Goal: Task Accomplishment & Management: Use online tool/utility

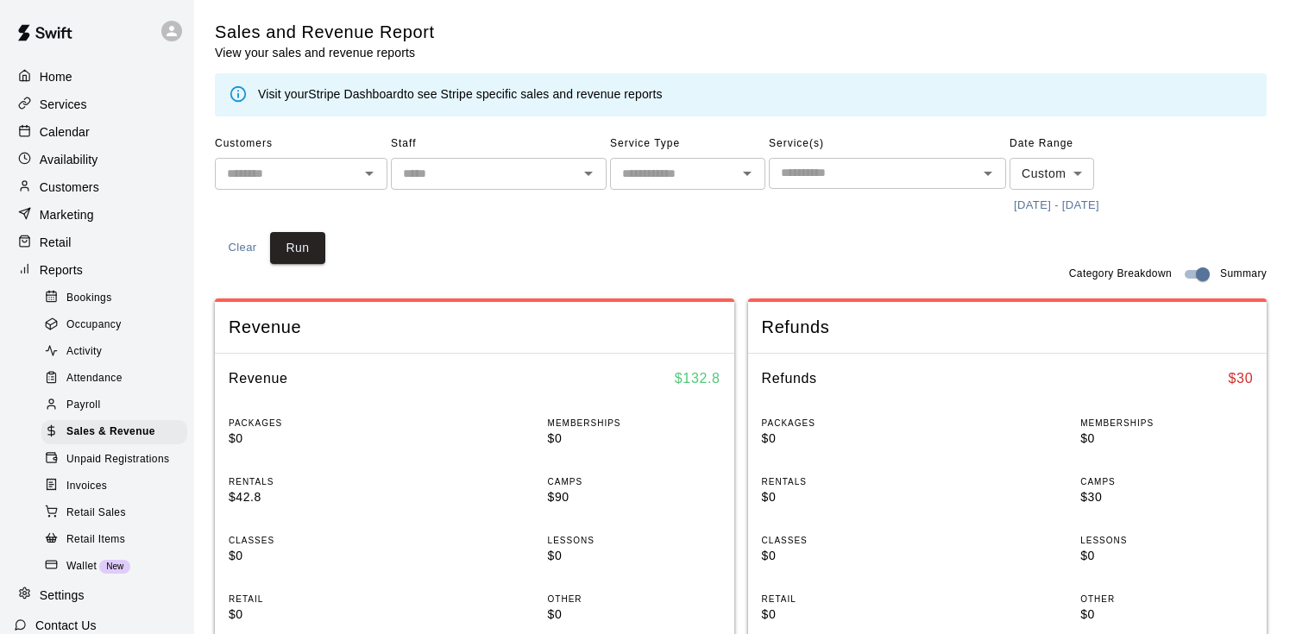
click at [1035, 211] on button "[DATE] - [DATE]" at bounding box center [1057, 205] width 94 height 27
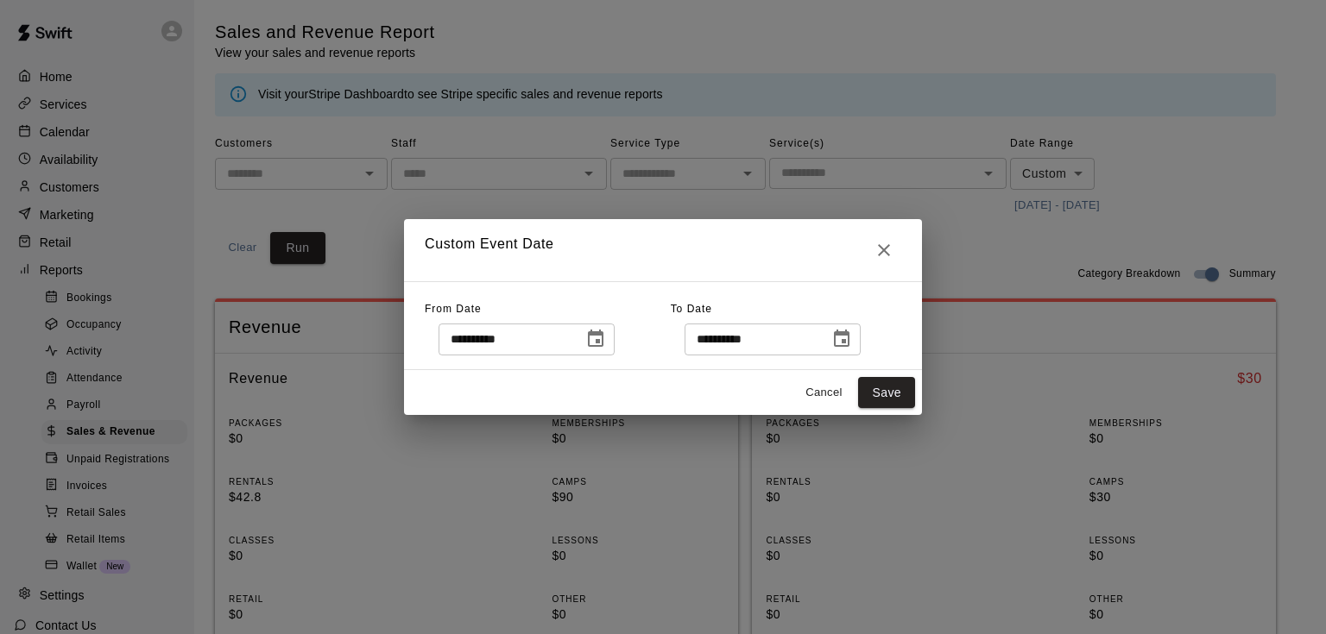
click at [606, 338] on icon "Choose date, selected date is Aug 27, 2025" at bounding box center [595, 339] width 21 height 21
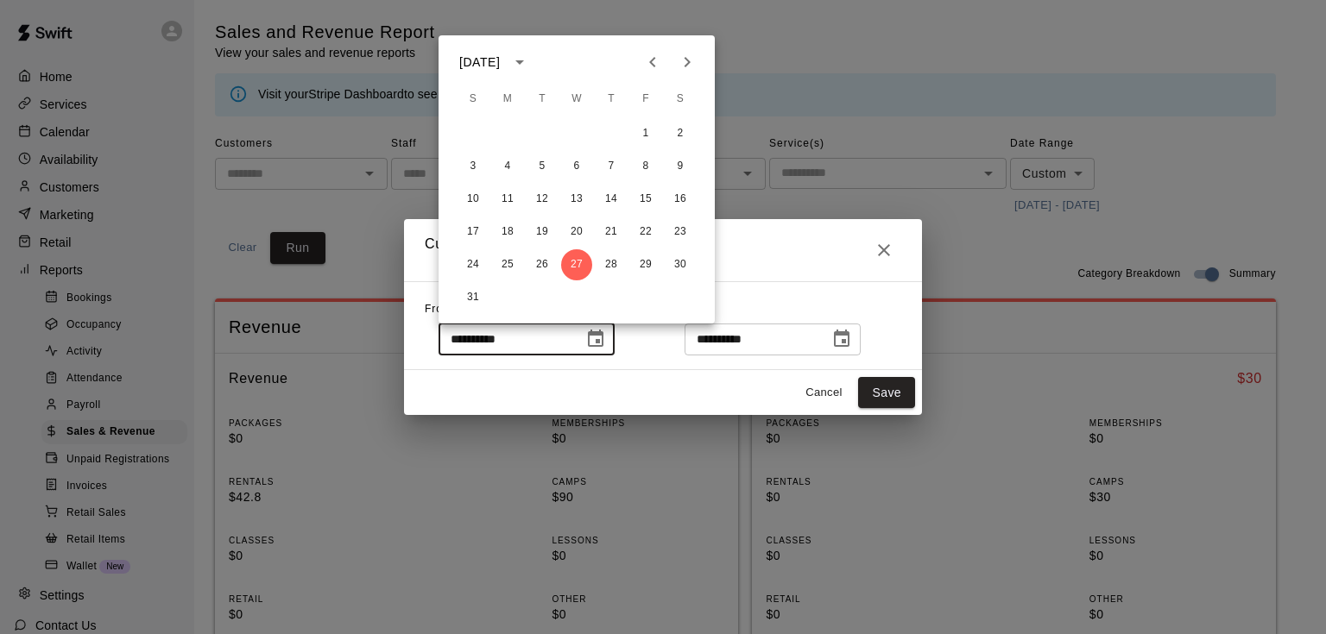
click at [652, 57] on icon "Previous month" at bounding box center [652, 62] width 21 height 21
click at [506, 262] on button "28" at bounding box center [507, 264] width 31 height 31
type input "**********"
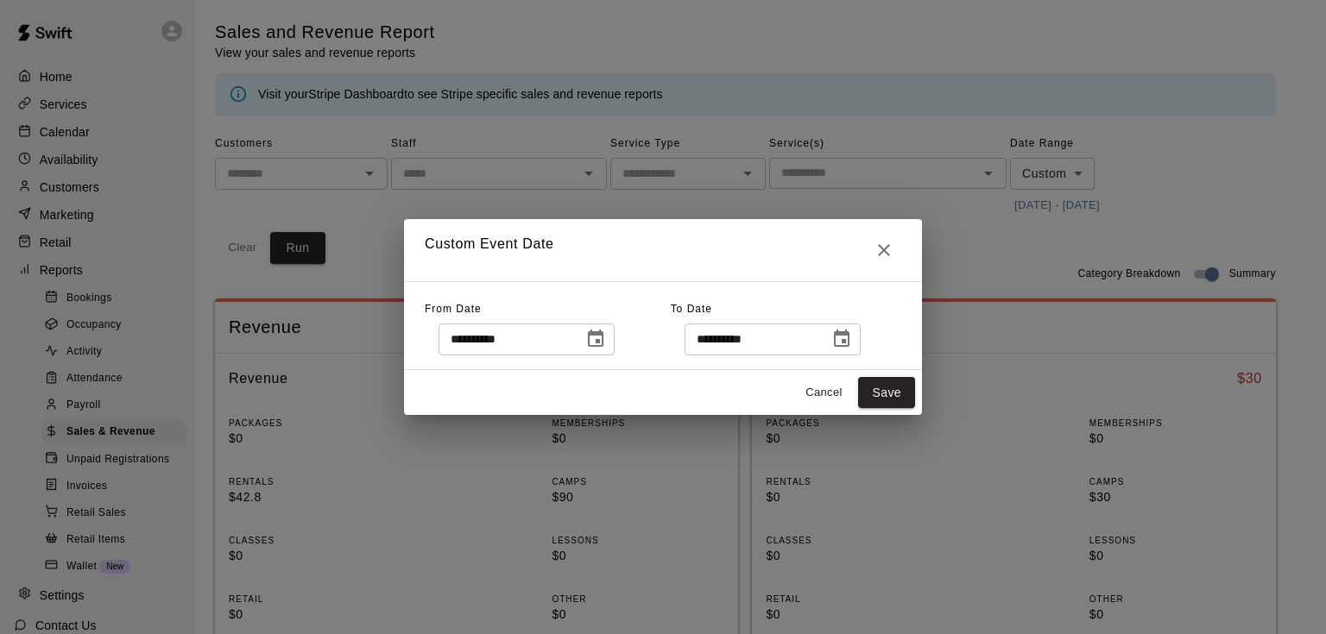
click at [852, 342] on icon "Choose date, selected date is Aug 27, 2025" at bounding box center [841, 339] width 21 height 21
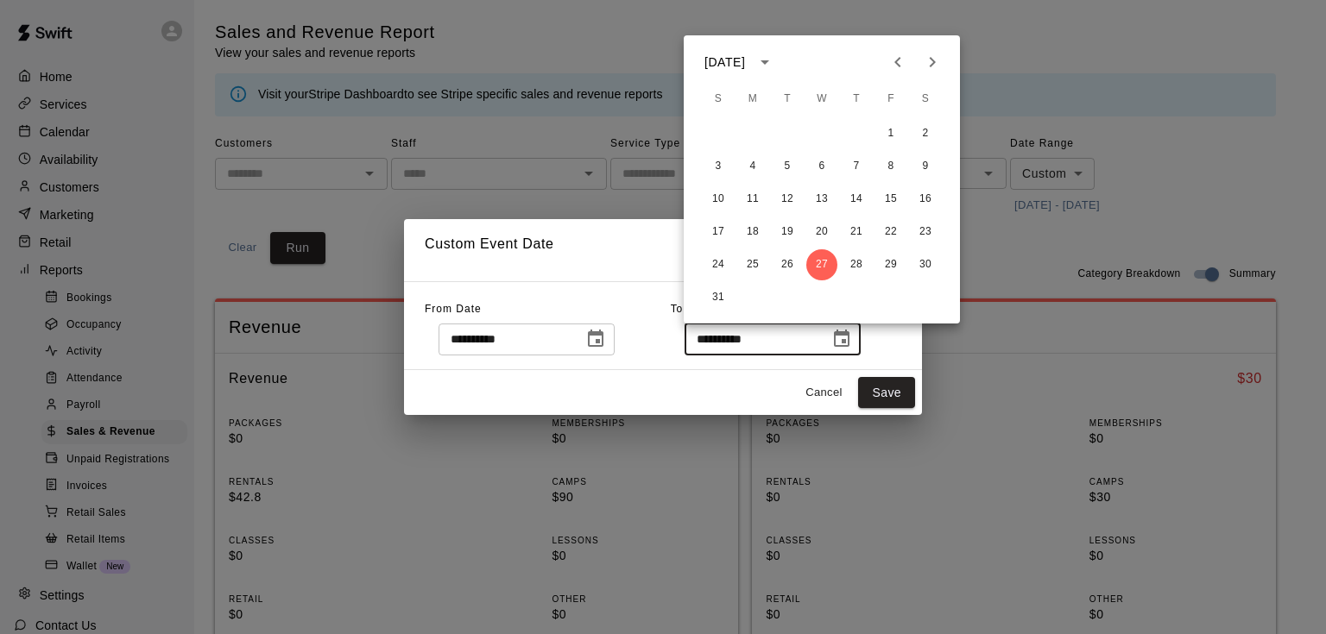
click at [893, 62] on icon "Previous month" at bounding box center [897, 62] width 21 height 21
drag, startPoint x: 753, startPoint y: 262, endPoint x: 764, endPoint y: 287, distance: 27.9
click at [753, 261] on button "28" at bounding box center [752, 264] width 31 height 31
type input "**********"
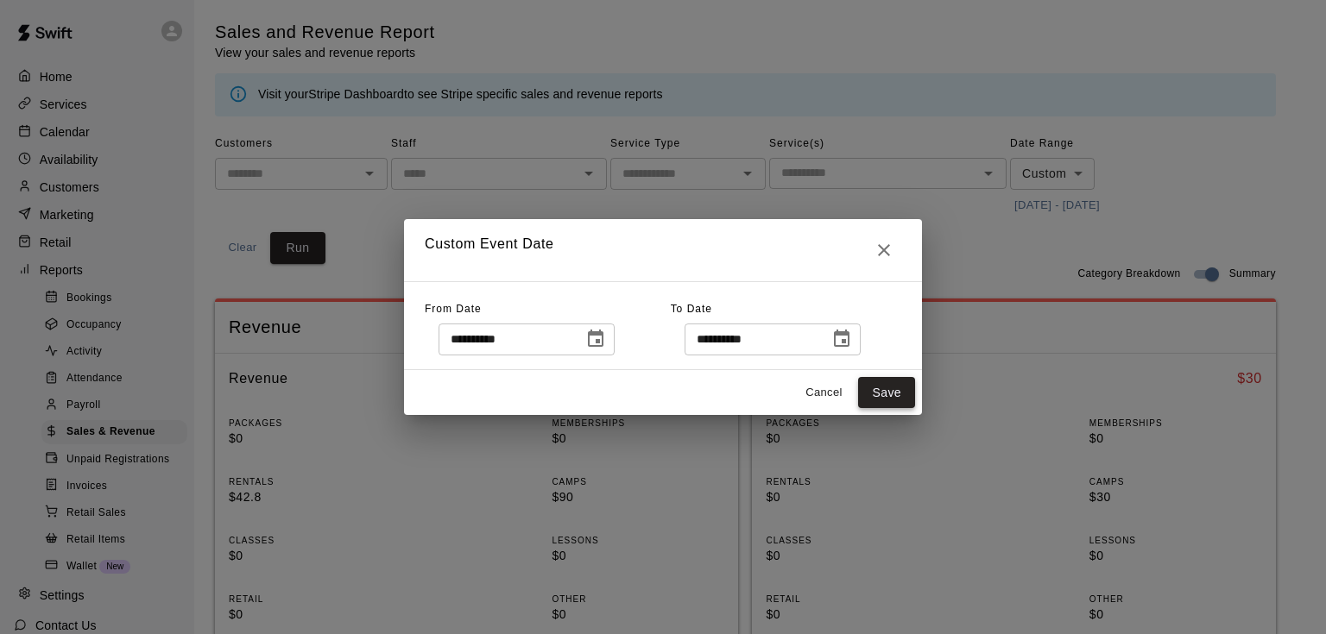
click at [872, 390] on button "Save" at bounding box center [886, 393] width 57 height 32
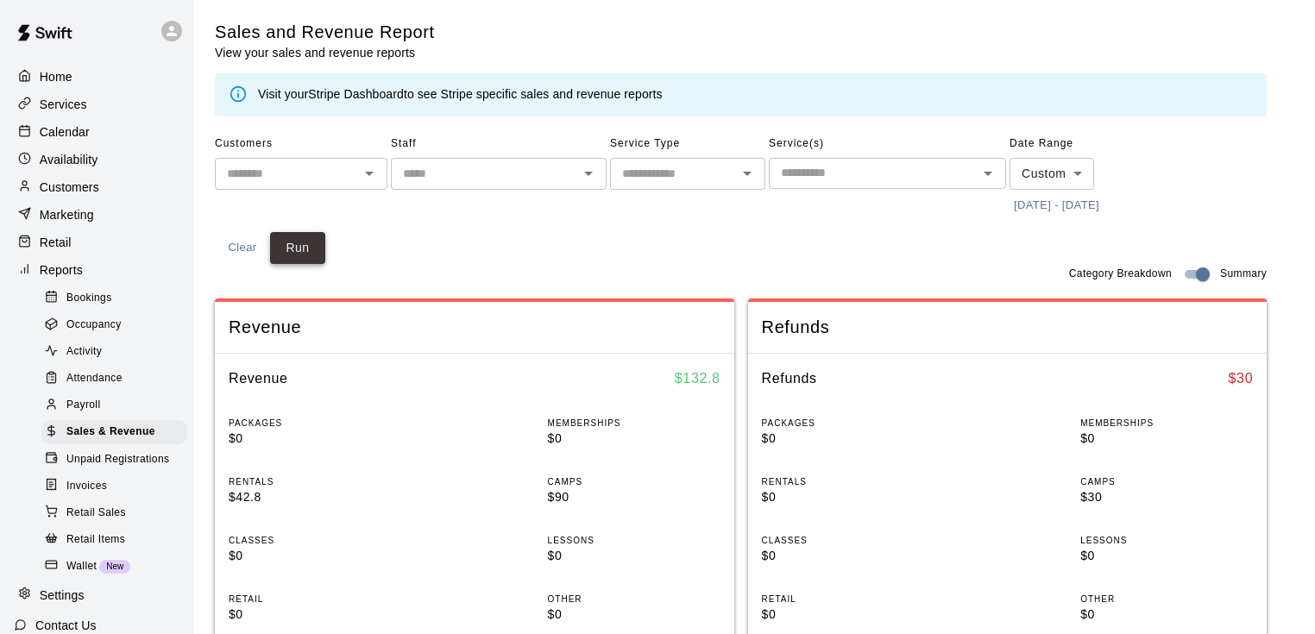
click at [300, 243] on button "Run" at bounding box center [297, 248] width 55 height 32
click at [1053, 195] on button "[DATE] - [DATE]" at bounding box center [1057, 205] width 94 height 27
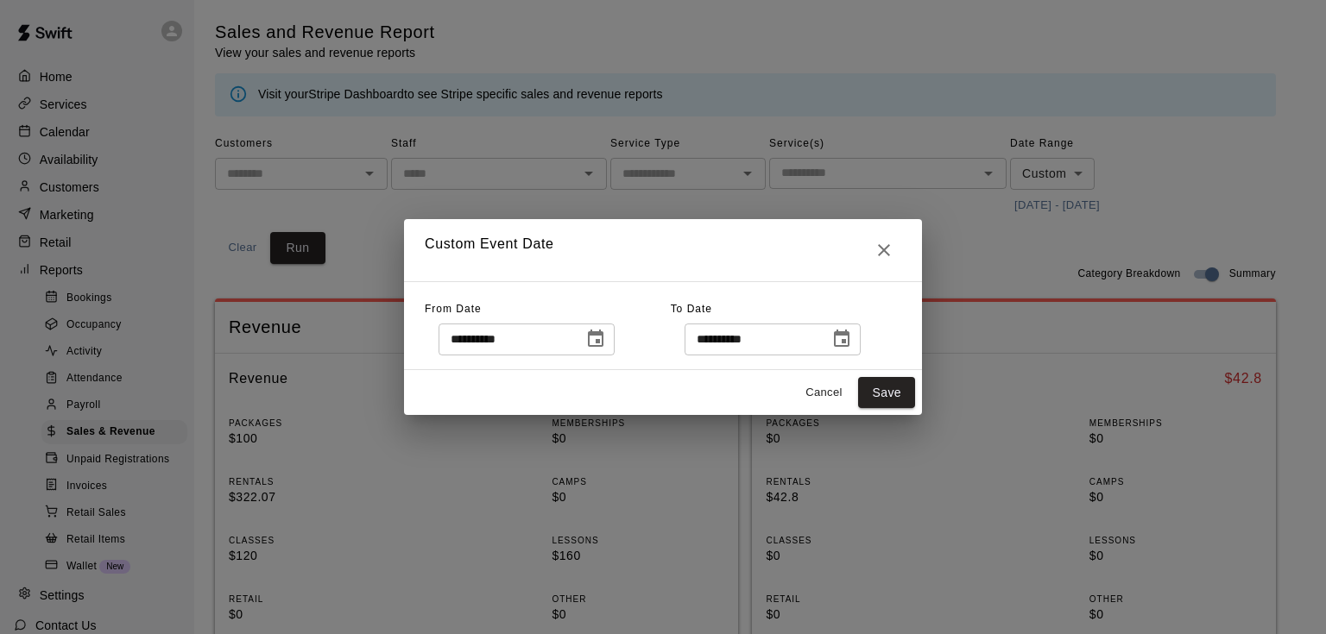
click at [603, 335] on icon "Choose date, selected date is Jul 28, 2025" at bounding box center [596, 338] width 16 height 17
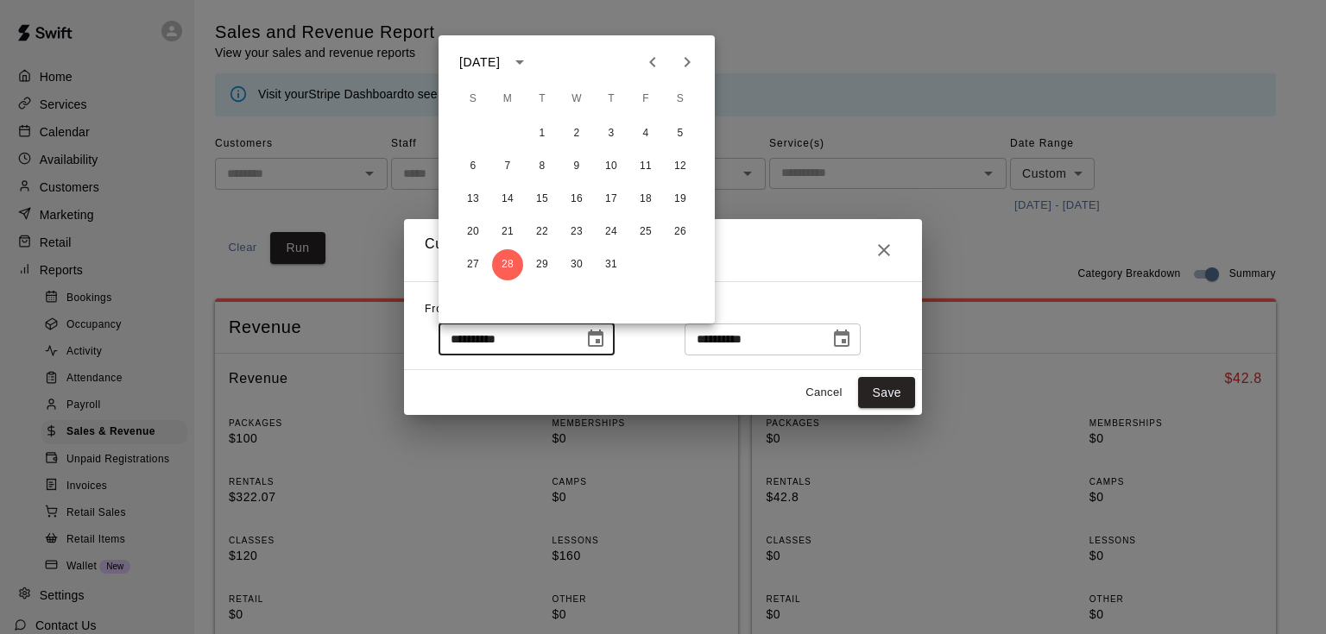
click at [684, 57] on icon "Next month" at bounding box center [687, 62] width 21 height 21
click at [646, 135] on button "1" at bounding box center [645, 133] width 31 height 31
type input "**********"
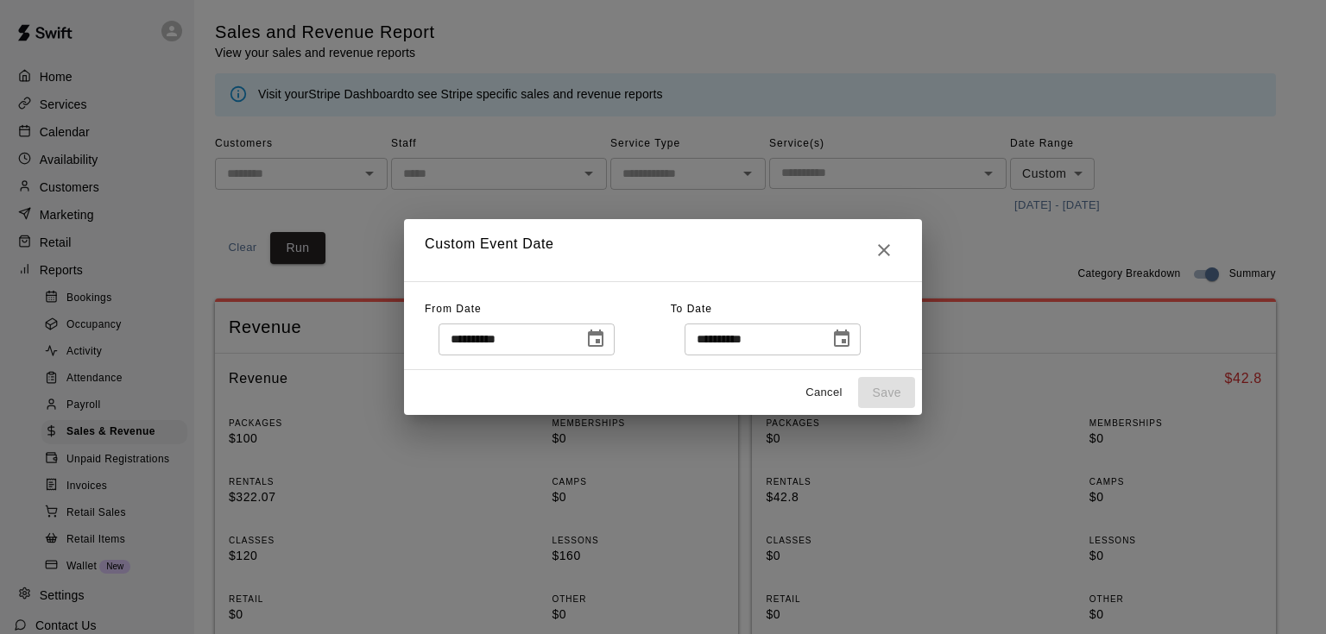
click at [852, 340] on icon "Choose date, selected date is Jul 28, 2025" at bounding box center [841, 339] width 21 height 21
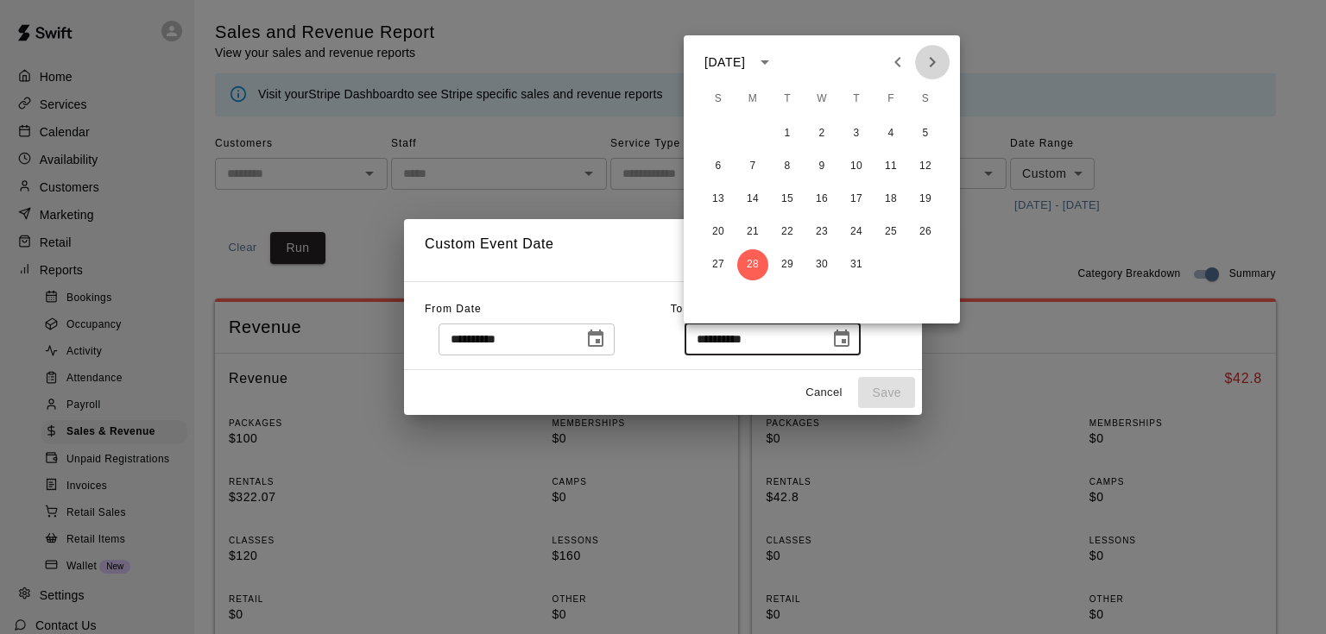
click at [935, 62] on icon "Next month" at bounding box center [933, 62] width 6 height 10
click at [714, 298] on button "31" at bounding box center [718, 297] width 31 height 31
type input "**********"
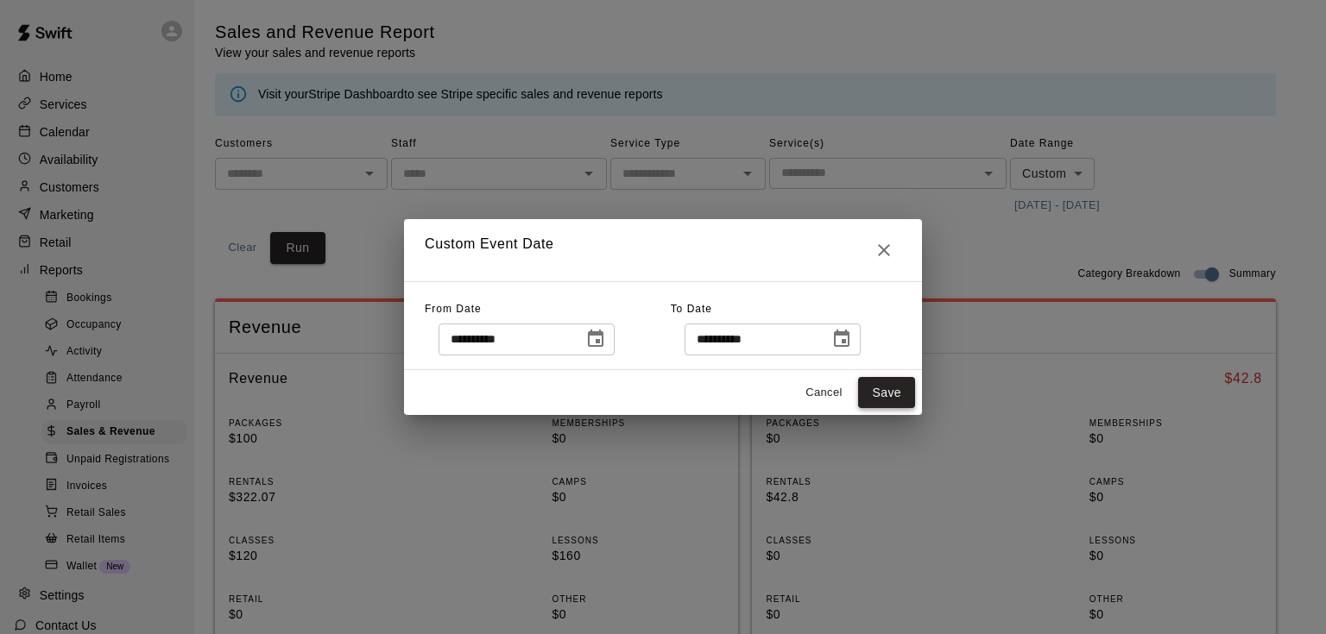
click at [898, 396] on button "Save" at bounding box center [886, 393] width 57 height 32
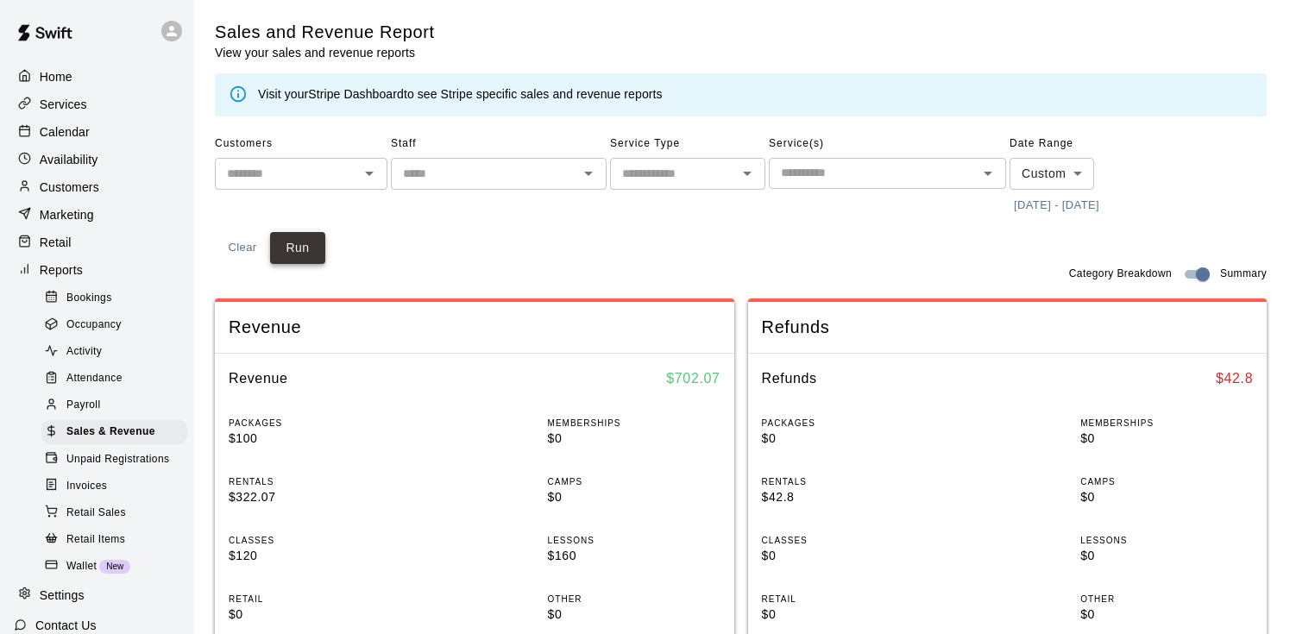
click at [290, 260] on button "Run" at bounding box center [297, 248] width 55 height 32
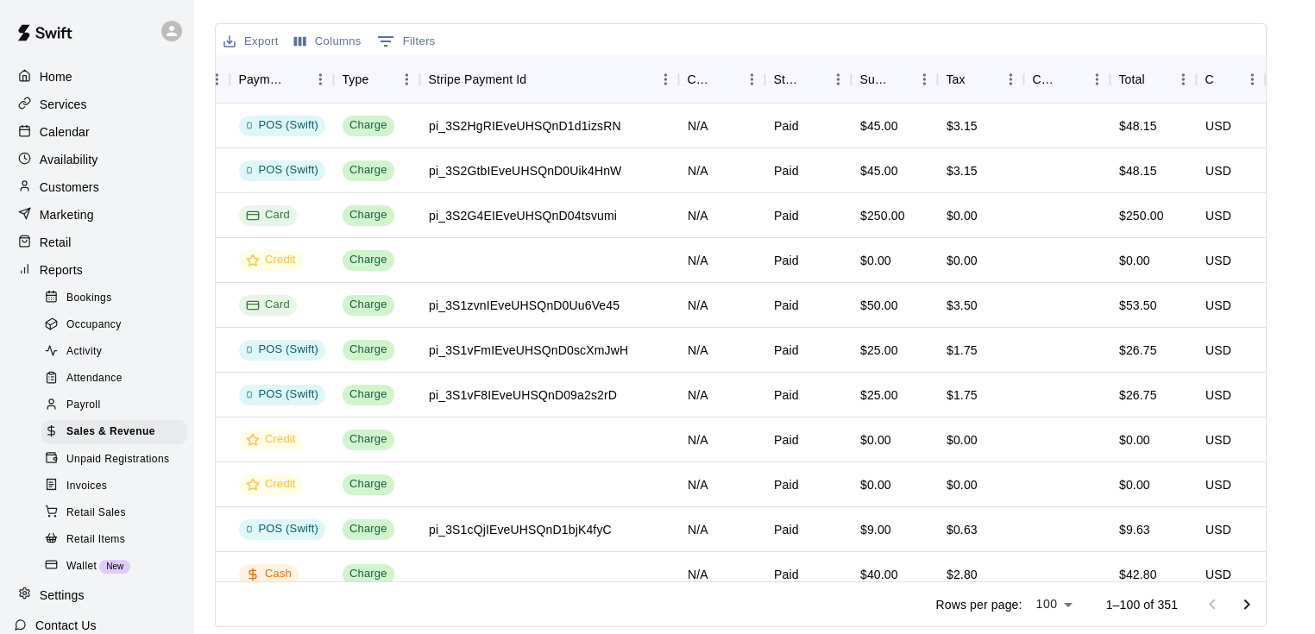
scroll to position [0, 721]
click at [1137, 79] on div "Total" at bounding box center [1131, 79] width 26 height 48
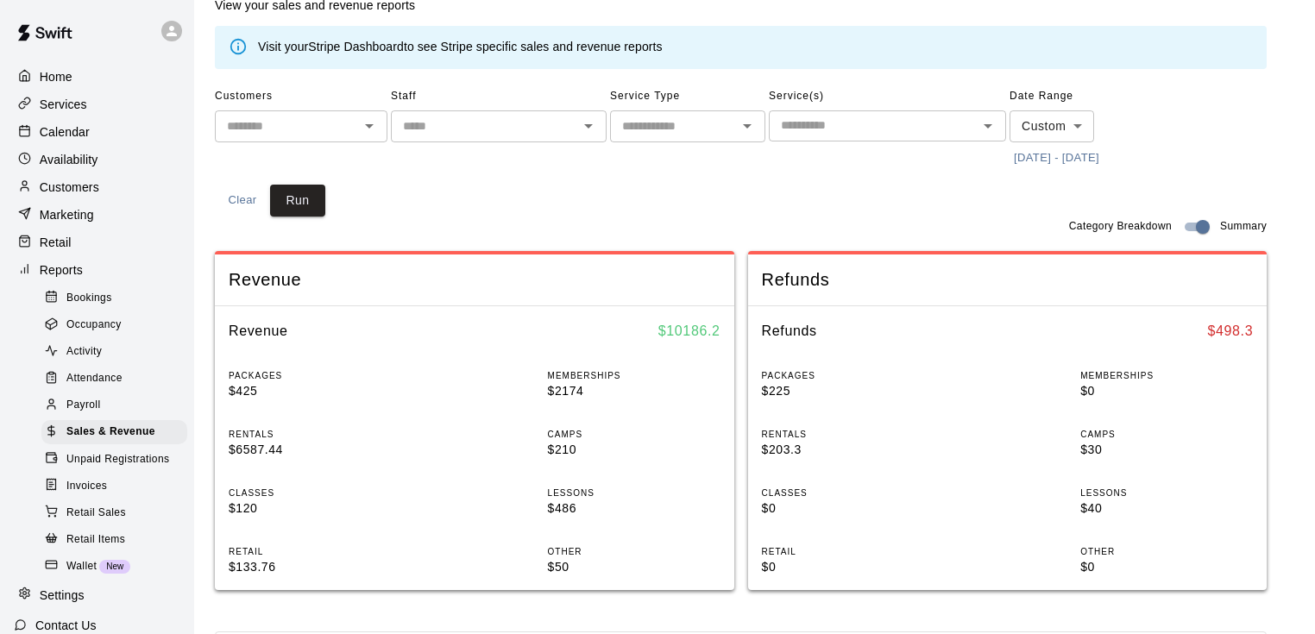
scroll to position [0, 0]
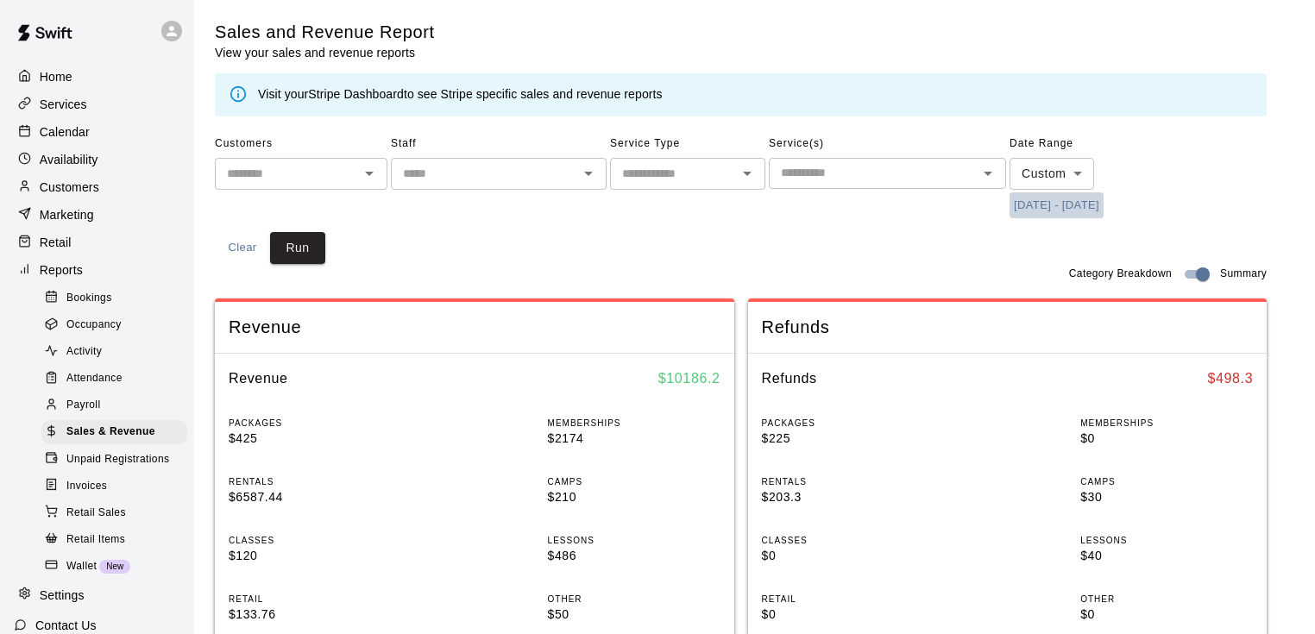
click at [1043, 200] on button "[DATE] - [DATE]" at bounding box center [1057, 205] width 94 height 27
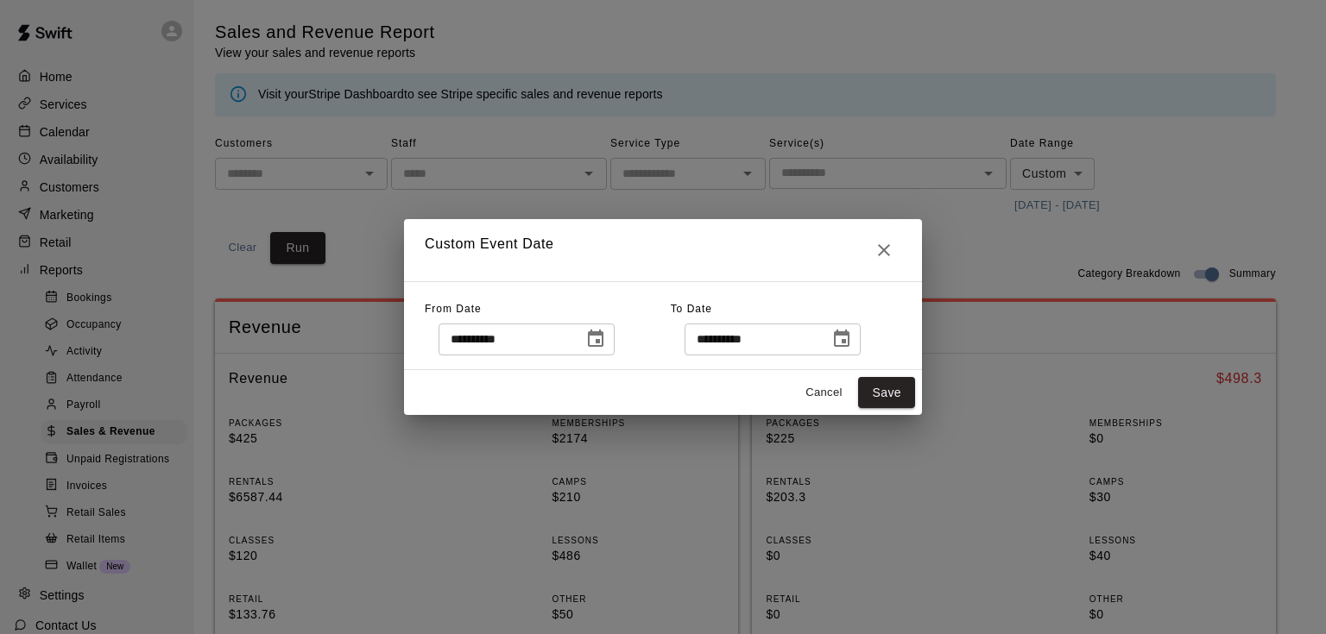
click at [606, 336] on icon "Choose date, selected date is Aug 1, 2025" at bounding box center [595, 339] width 21 height 21
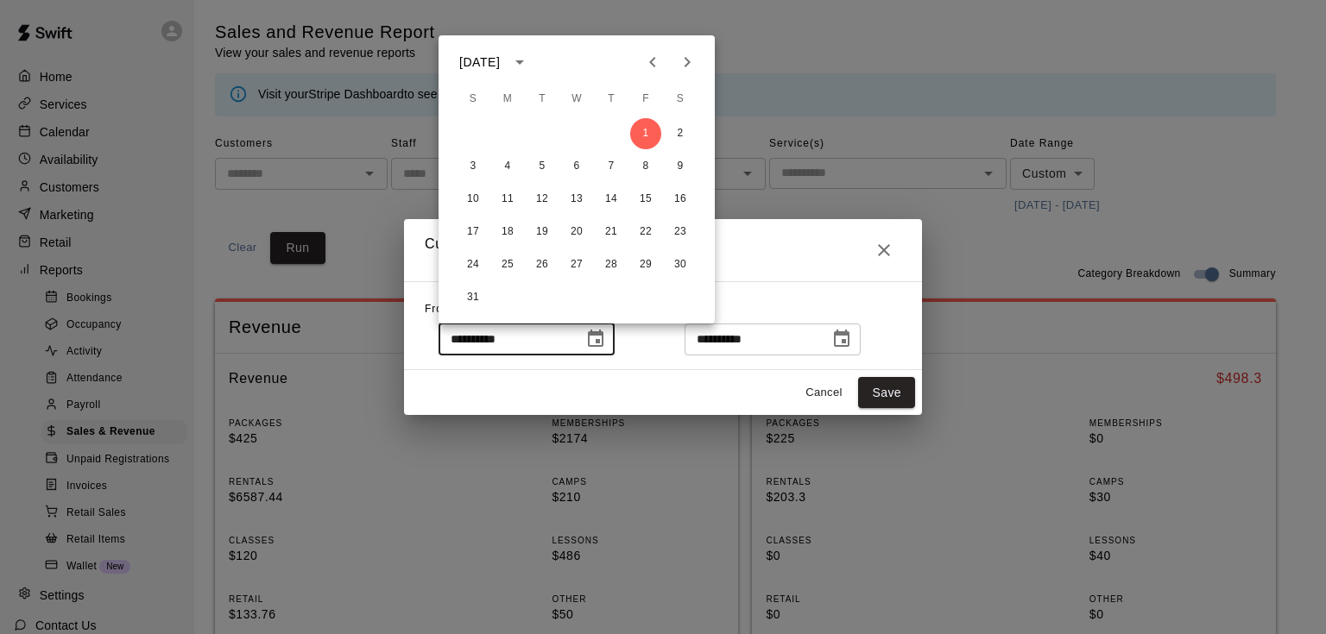
click at [647, 62] on icon "Previous month" at bounding box center [652, 62] width 21 height 21
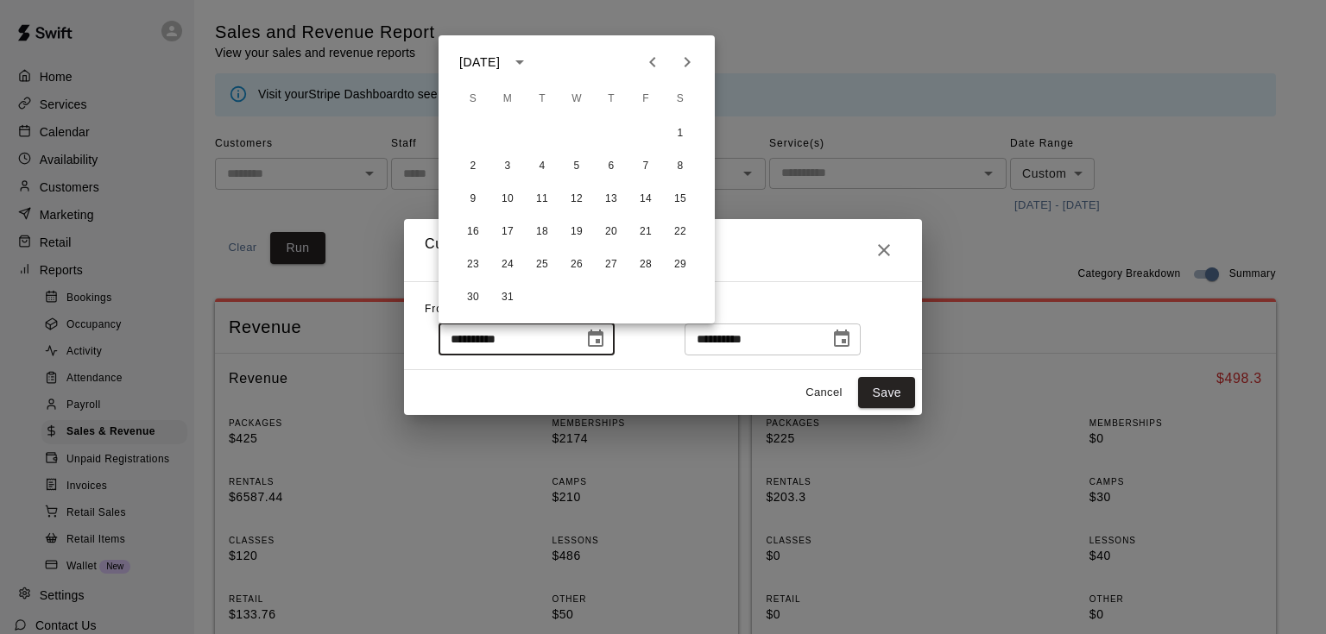
click at [647, 62] on icon "Previous month" at bounding box center [652, 62] width 21 height 21
click at [572, 138] on button "1" at bounding box center [576, 133] width 31 height 31
type input "**********"
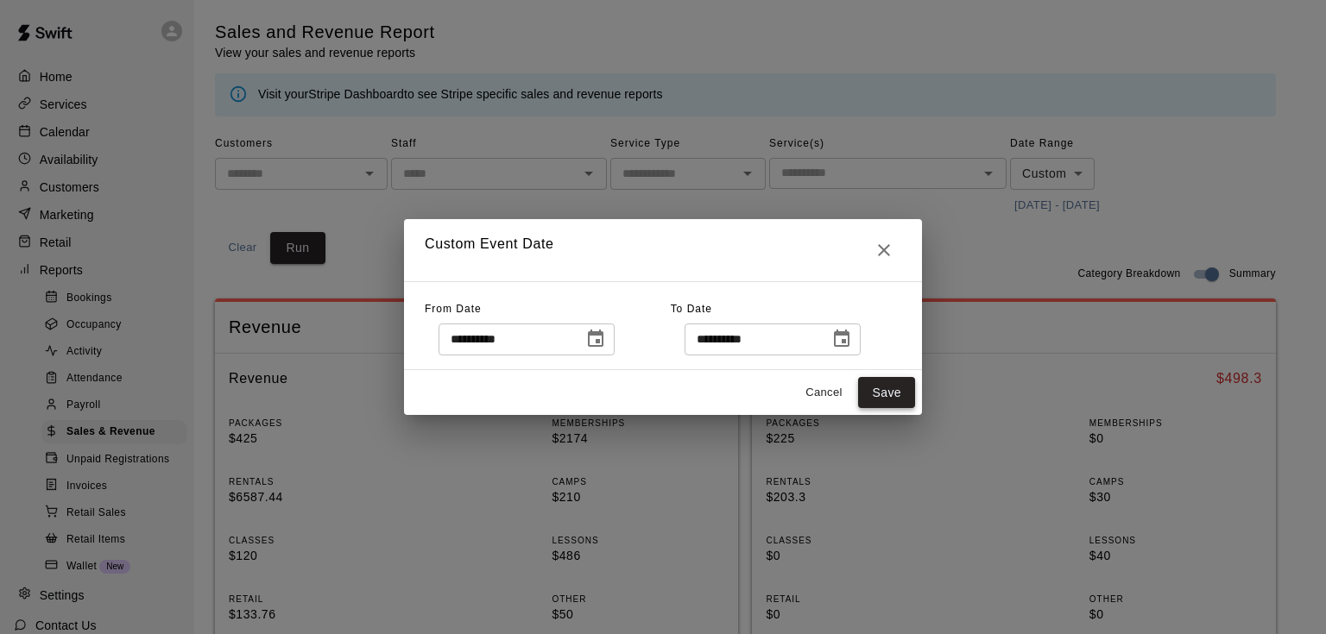
click at [900, 384] on button "Save" at bounding box center [886, 393] width 57 height 32
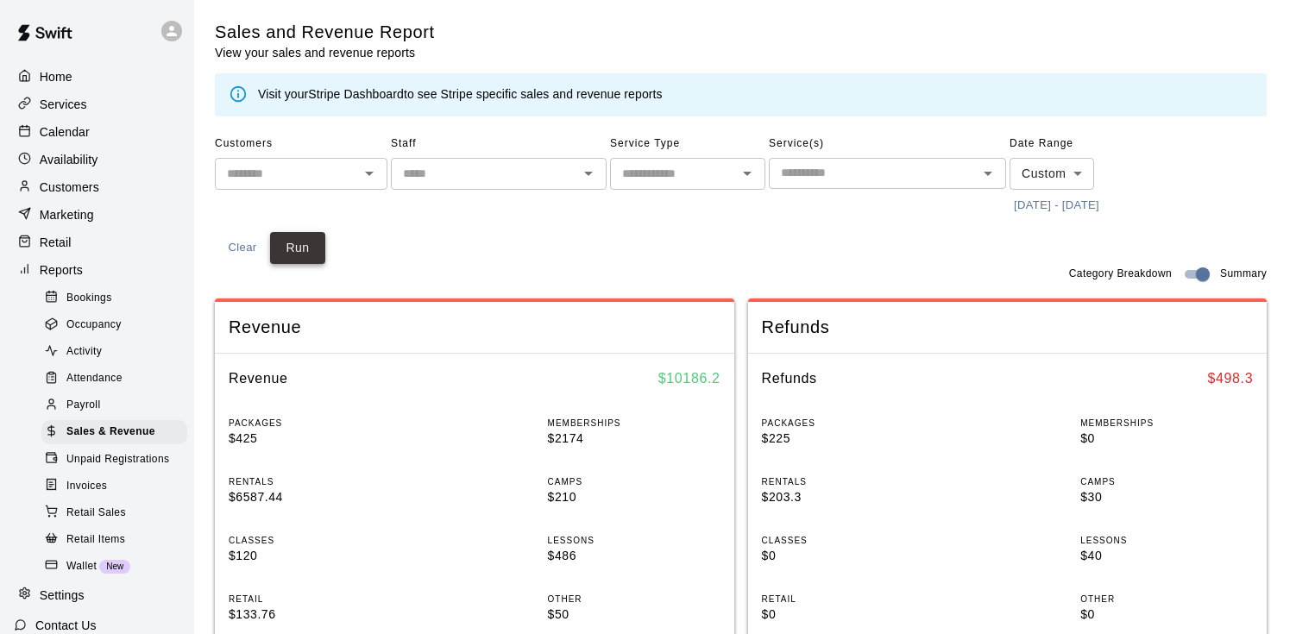
click at [299, 243] on button "Run" at bounding box center [297, 248] width 55 height 32
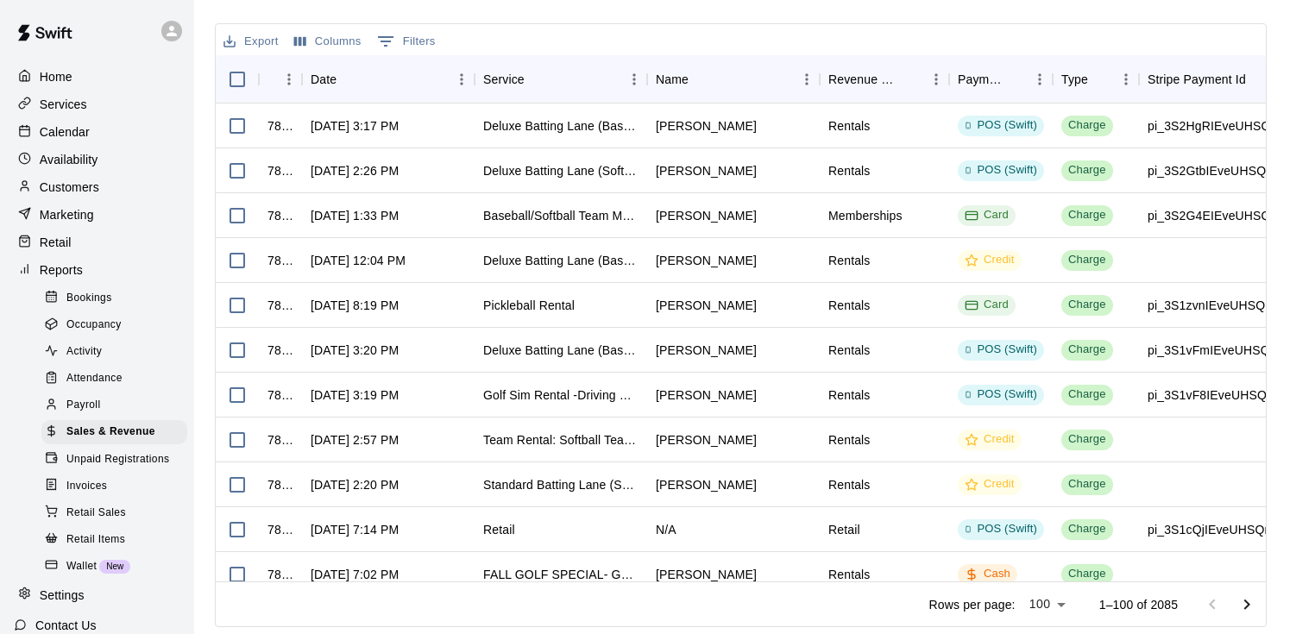
scroll to position [0, 262]
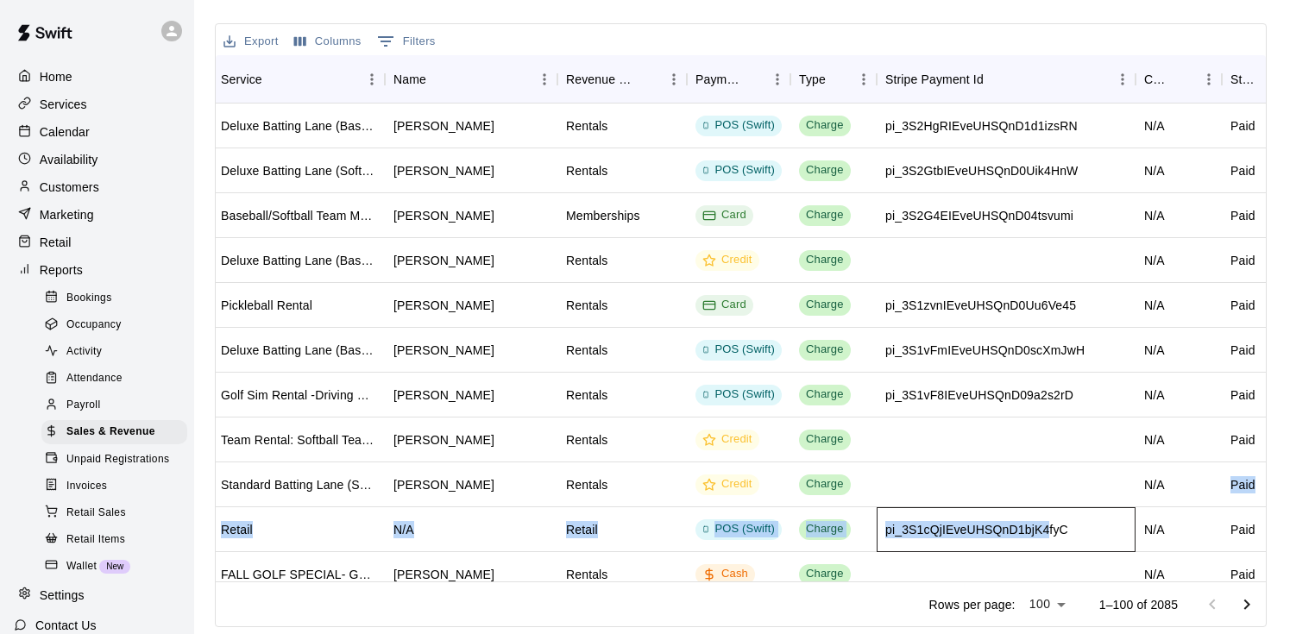
drag, startPoint x: 1049, startPoint y: 520, endPoint x: 1212, endPoint y: 500, distance: 164.4
click at [1212, 500] on div "787772 [DATE] 3:17 PM Deluxe Batting Lane (Baseball) [PERSON_NAME] Rentals POS …" at bounding box center [717, 418] width 1528 height 628
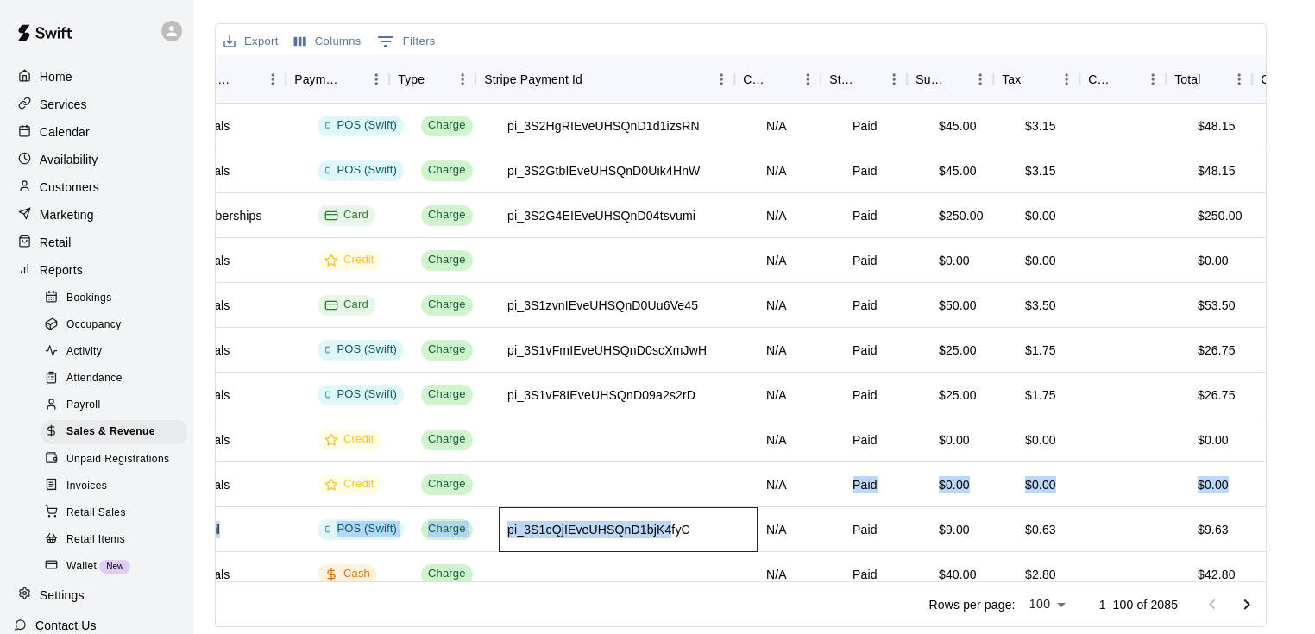
scroll to position [0, 665]
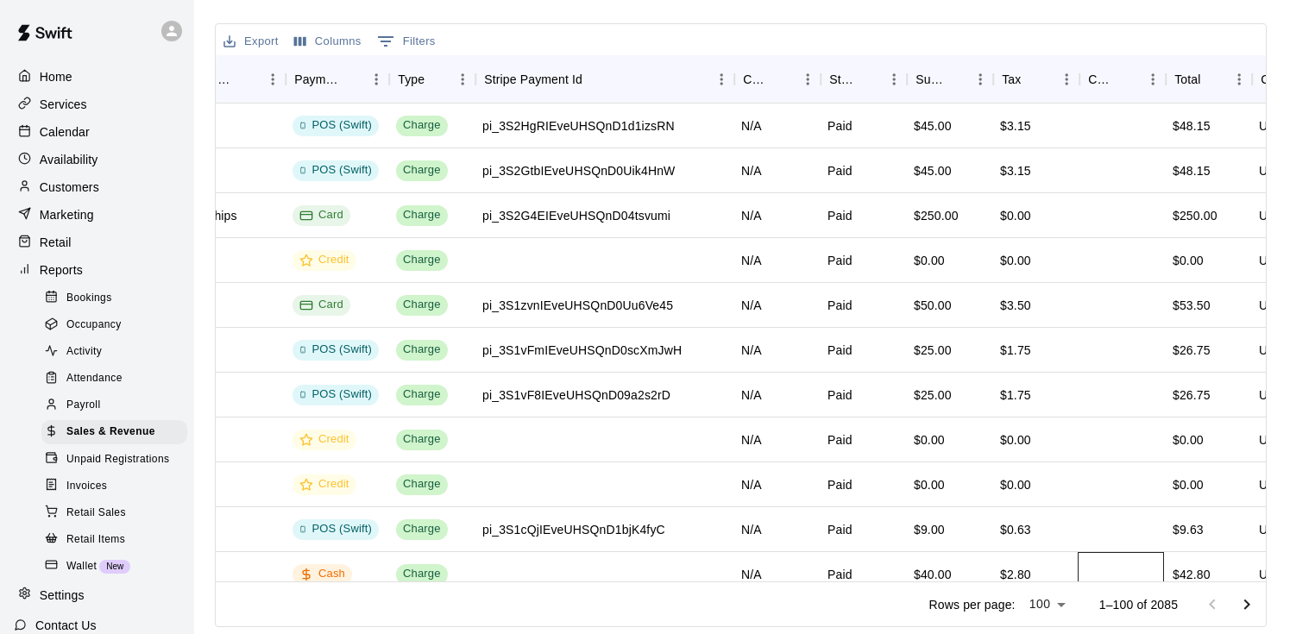
click at [1143, 570] on div at bounding box center [1121, 574] width 86 height 45
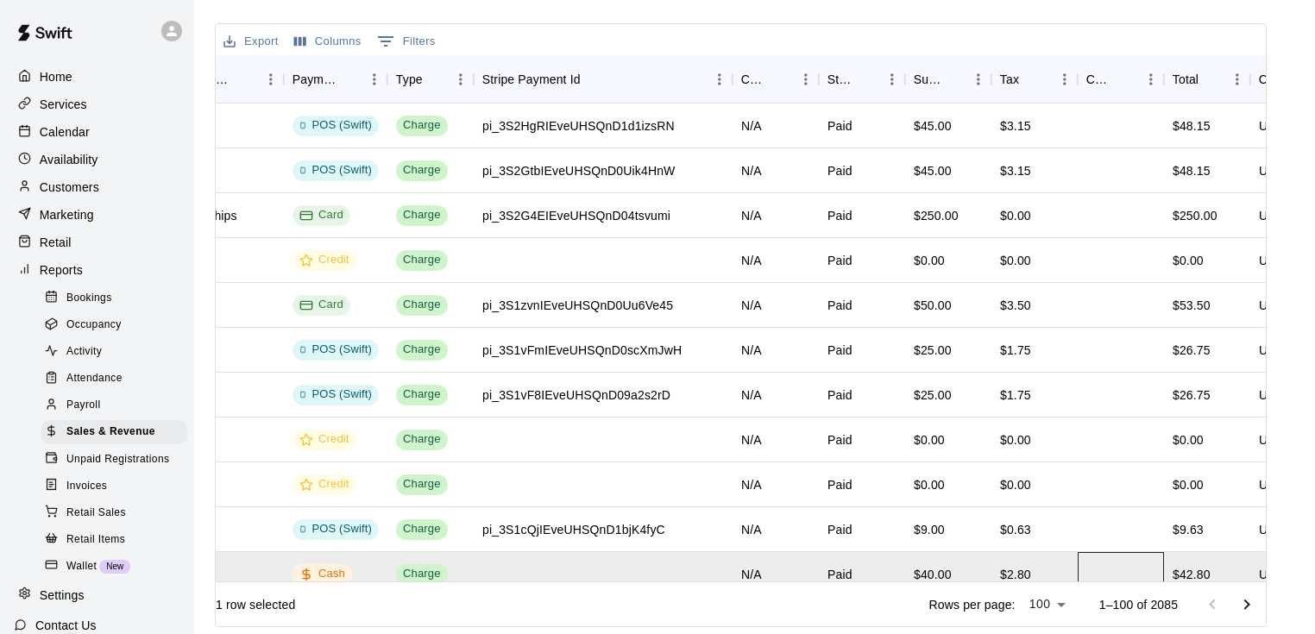
click at [1143, 570] on div at bounding box center [1121, 574] width 86 height 45
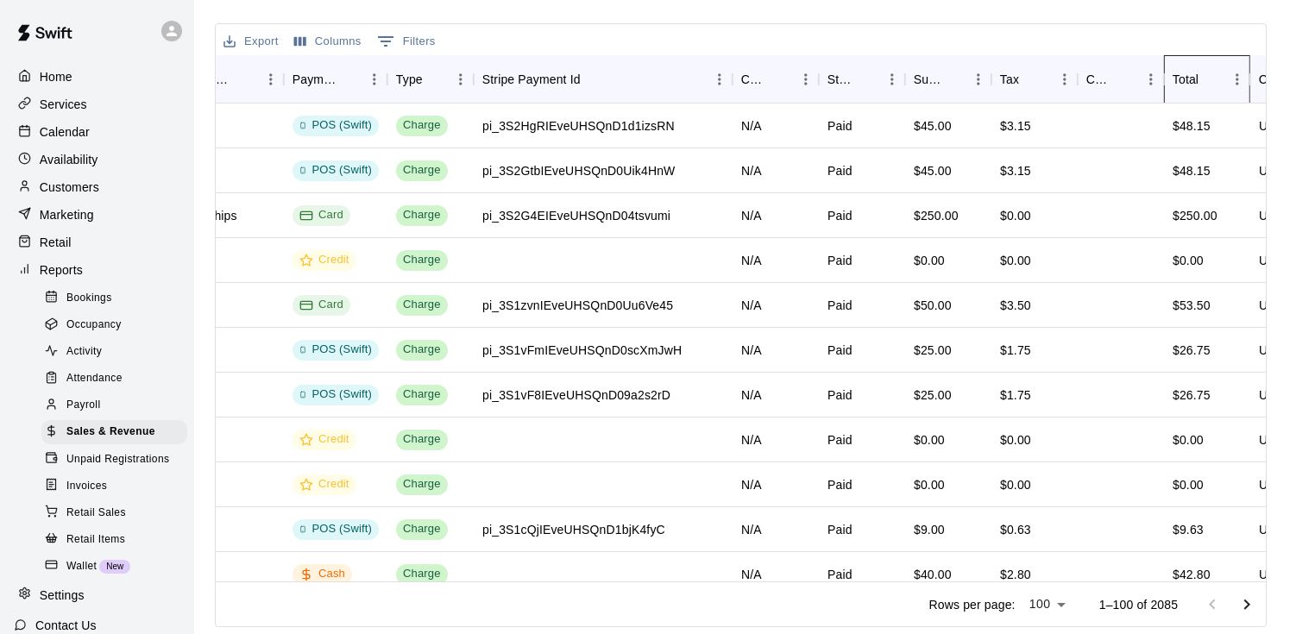
click at [1194, 85] on div "Total" at bounding box center [1186, 79] width 26 height 48
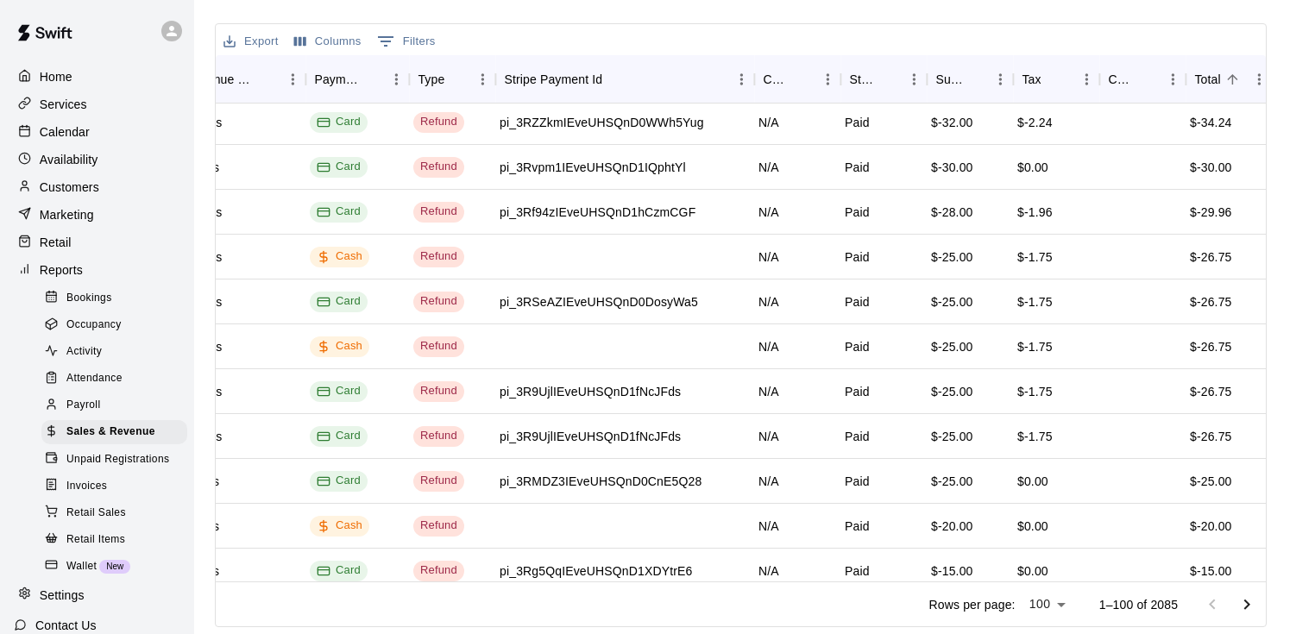
scroll to position [1036, 639]
